Goal: Task Accomplishment & Management: Manage account settings

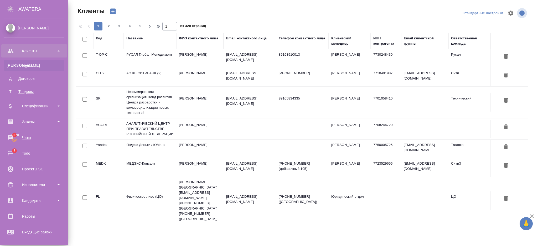
select select "RU"
click at [26, 212] on div "Работы" at bounding box center [34, 216] width 60 height 8
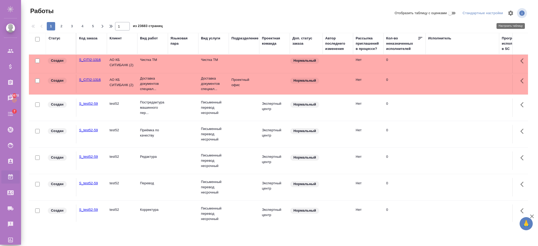
click at [508, 14] on icon "button" at bounding box center [510, 13] width 6 height 6
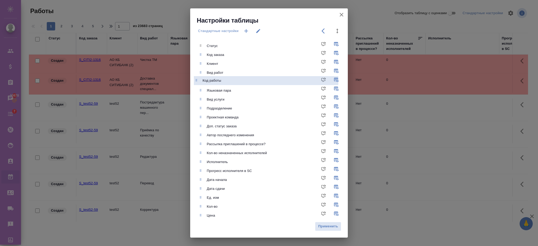
drag, startPoint x: 211, startPoint y: 213, endPoint x: 207, endPoint y: 76, distance: 137.1
click at [207, 76] on ul "Статус Код заказа Клиент Вид работ Языковая пара Вид услуги Подразделение Проек…" at bounding box center [273, 188] width 150 height 299
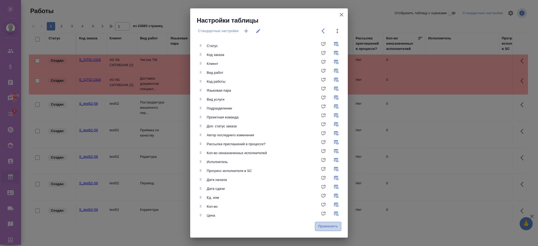
click at [326, 224] on span "Применить" at bounding box center [328, 226] width 20 height 6
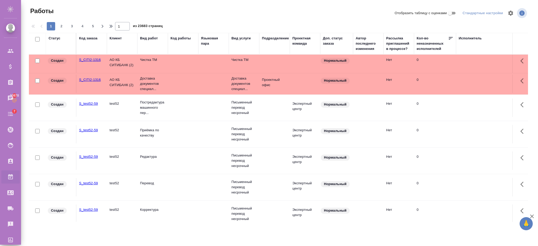
click at [184, 63] on td at bounding box center [183, 64] width 30 height 18
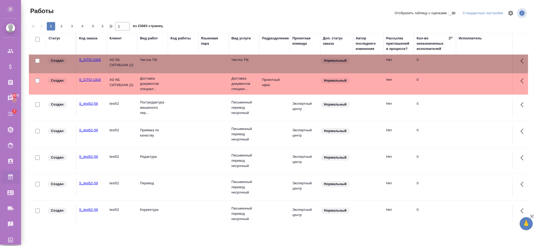
click at [180, 38] on div "Код работы" at bounding box center [180, 38] width 20 height 5
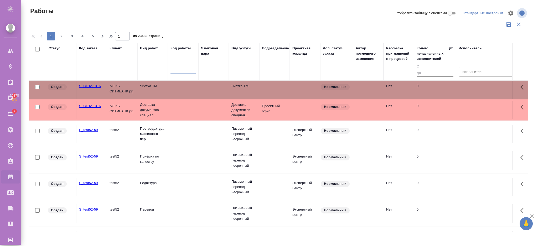
paste input "S_CITI2-1316-WK-007"
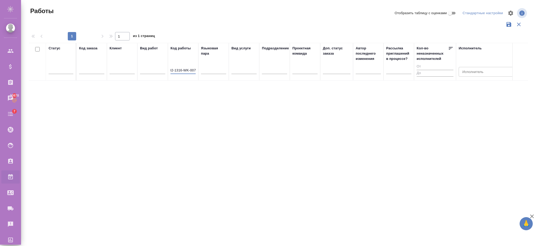
type input "S_CITI2-1316-WK-007"
click at [185, 70] on input "S_CITI2-1316-WK-007" at bounding box center [182, 70] width 25 height 7
click at [185, 69] on input "S_CITI2-1316-WK-007" at bounding box center [182, 70] width 25 height 7
drag, startPoint x: 171, startPoint y: 70, endPoint x: 209, endPoint y: 71, distance: 38.3
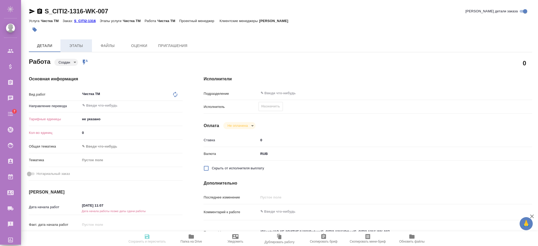
type textarea "x"
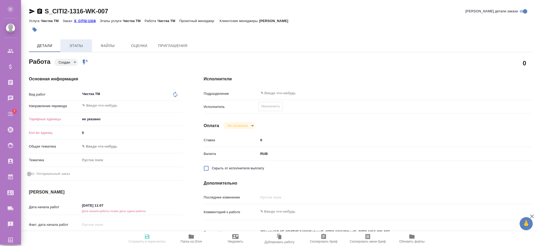
type textarea "x"
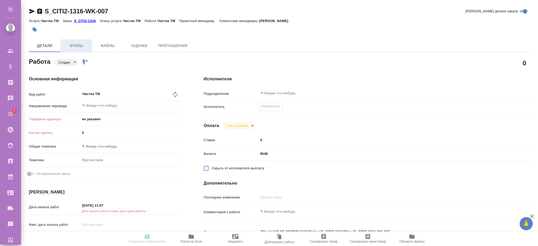
type textarea "x"
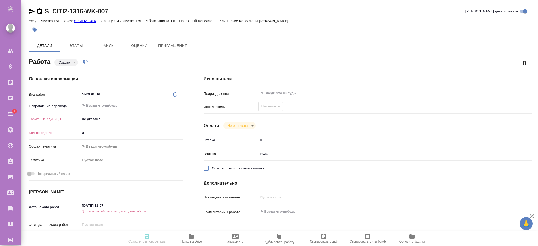
type textarea "x"
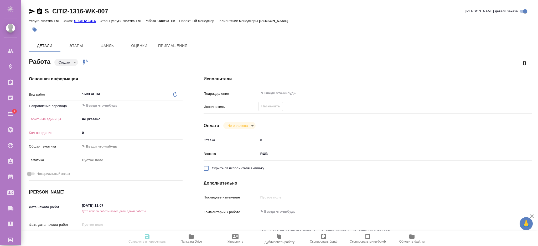
type textarea "x"
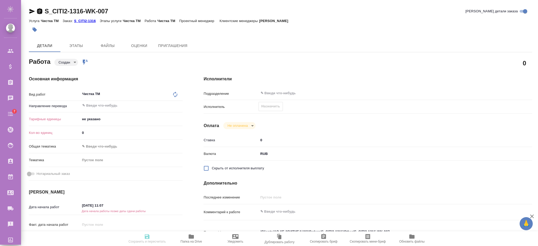
click at [40, 12] on icon "button" at bounding box center [40, 11] width 6 height 6
type textarea "x"
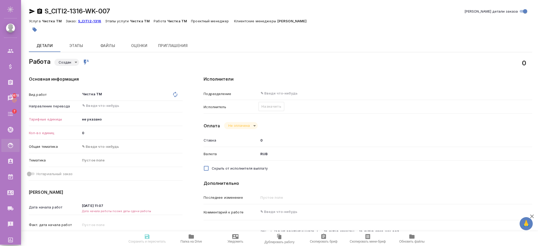
type textarea "x"
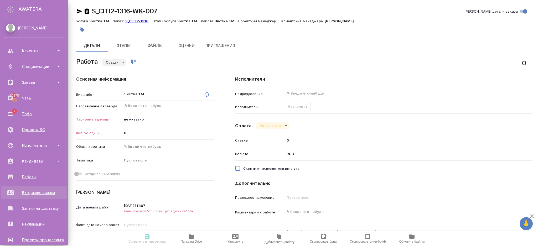
type textarea "x"
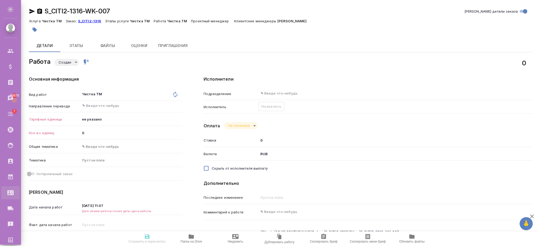
click at [20, 187] on link "Входящие заявки" at bounding box center [10, 192] width 18 height 13
type textarea "x"
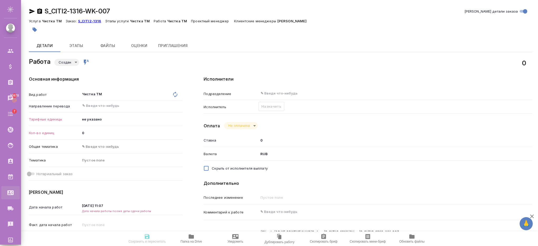
type textarea "x"
select select "RU"
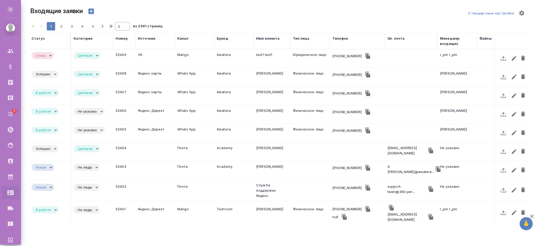
click at [144, 71] on td "Яндекс карты" at bounding box center [154, 77] width 39 height 18
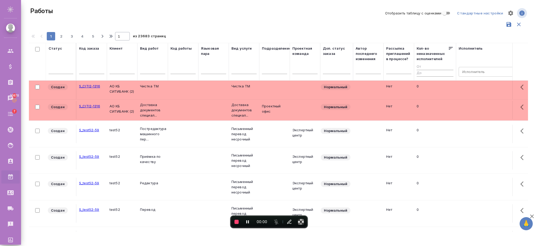
click at [177, 70] on input "text" at bounding box center [182, 70] width 25 height 7
paste input "S_CITI2-1316-WK-007"
type input "S_CITI2-1316-WK-007"
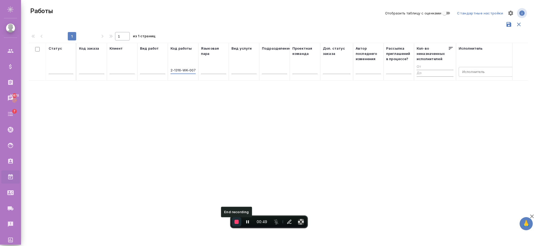
click at [238, 221] on span "End recording" at bounding box center [237, 222] width 4 height 4
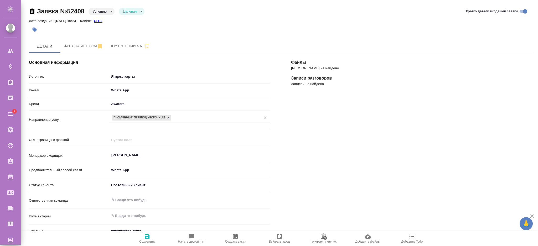
select select "RU"
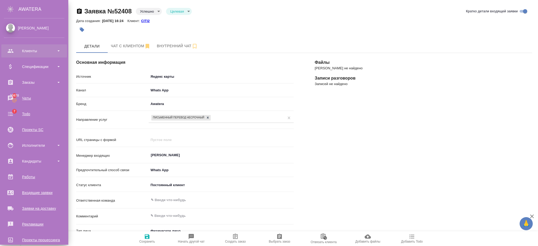
click at [32, 53] on div "Клиенты" at bounding box center [34, 51] width 60 height 8
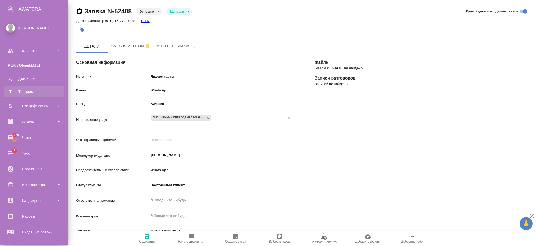
click at [36, 90] on div "Тендеры" at bounding box center [34, 91] width 55 height 5
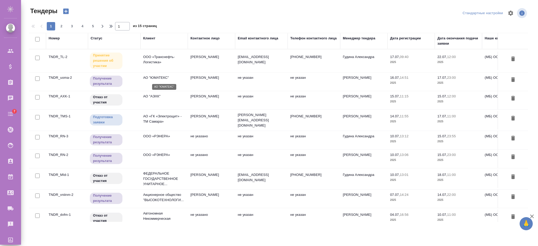
click at [178, 79] on p "АО "ЮМАТЕКС"" at bounding box center [164, 77] width 42 height 5
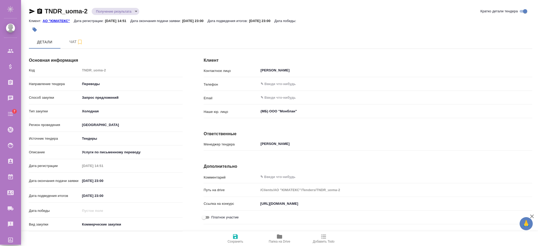
scroll to position [45, 0]
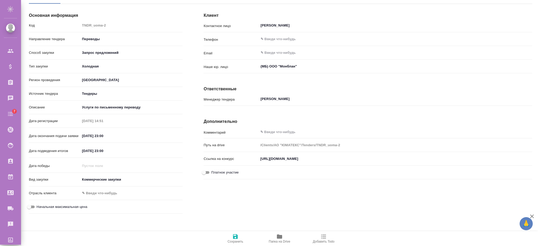
click at [272, 134] on textarea at bounding box center [395, 132] width 274 height 9
drag, startPoint x: 275, startPoint y: 133, endPoint x: 230, endPoint y: 134, distance: 44.9
click at [230, 134] on div "Комментарий еуые x" at bounding box center [368, 131] width 329 height 9
type textarea "тест"
click at [234, 234] on icon "button" at bounding box center [235, 236] width 6 height 6
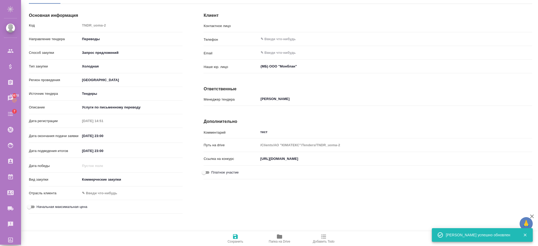
type input "Дмитриев Кирилл Вадимович"
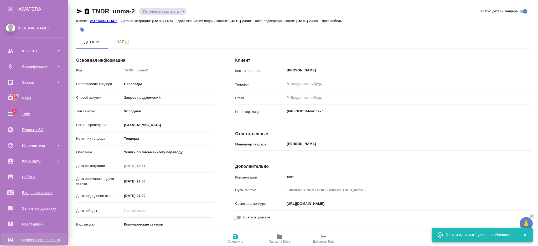
scroll to position [57, 0]
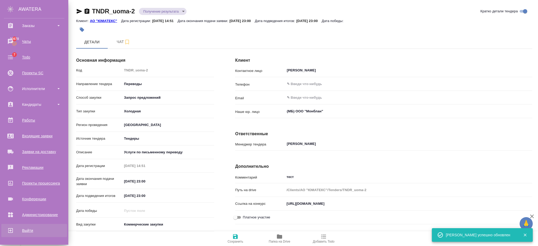
click at [18, 230] on div "Выйти" at bounding box center [34, 231] width 60 height 8
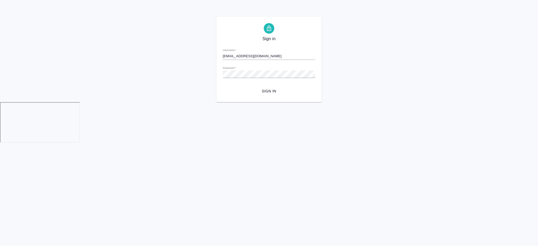
click at [269, 53] on input "[EMAIL_ADDRESS][DOMAIN_NAME]" at bounding box center [269, 56] width 92 height 7
drag, startPoint x: 282, startPoint y: 59, endPoint x: 160, endPoint y: 60, distance: 121.6
click at [162, 61] on div "Sign in Username   * [EMAIL_ADDRESS][DOMAIN_NAME] Password   * urlPath   * / Si…" at bounding box center [269, 59] width 538 height 85
type input "к"
type input "[EMAIL_ADDRESS][DOMAIN_NAME]"
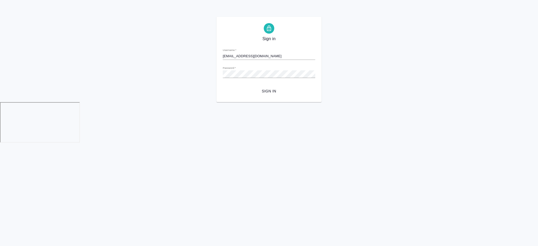
click at [279, 90] on span "Sign in" at bounding box center [269, 91] width 84 height 7
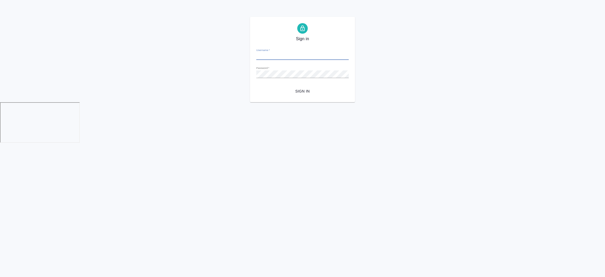
type input "[EMAIL_ADDRESS][DOMAIN_NAME]"
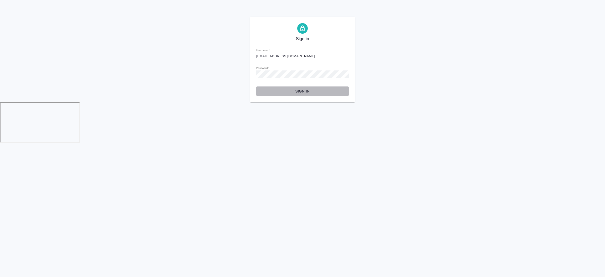
click at [302, 91] on span "Sign in" at bounding box center [303, 91] width 84 height 7
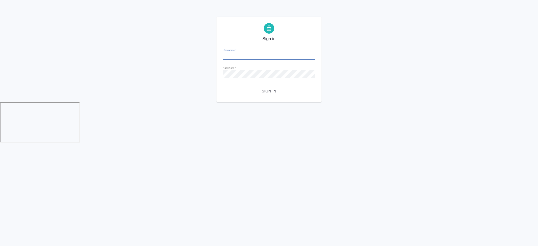
type input "[EMAIL_ADDRESS][DOMAIN_NAME]"
click at [264, 92] on span "Sign in" at bounding box center [269, 91] width 84 height 7
